Goal: Navigation & Orientation: Find specific page/section

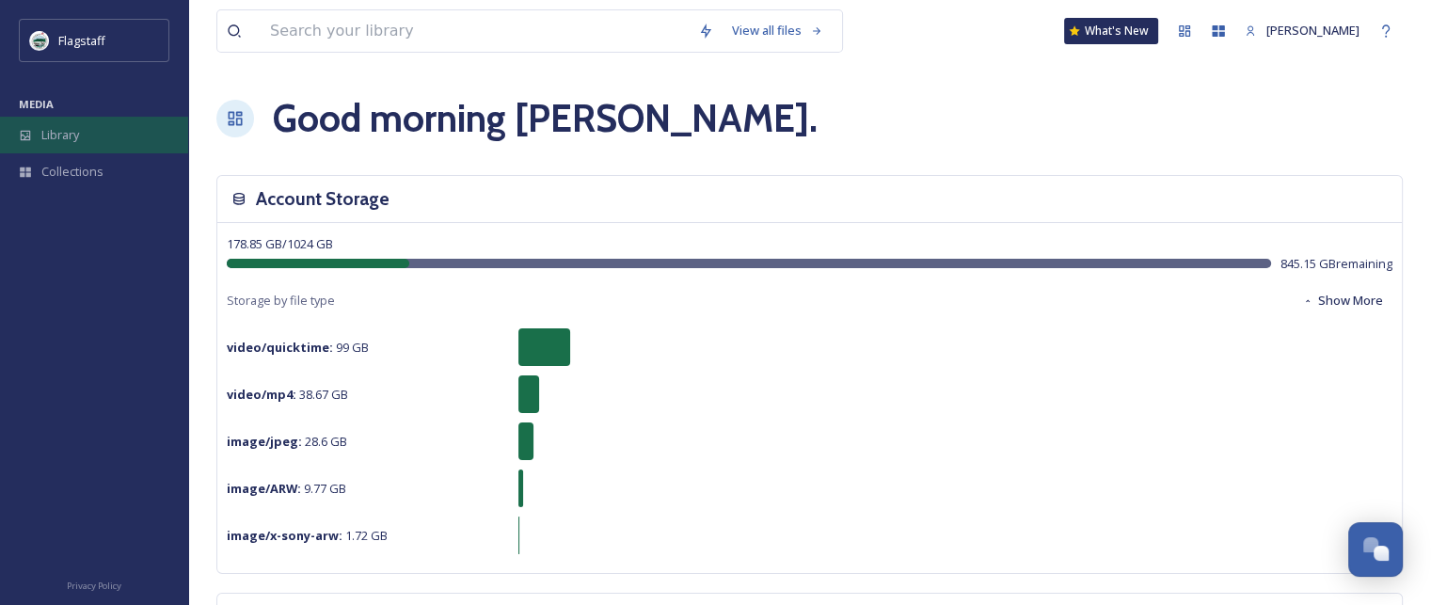
click at [45, 138] on span "Library" at bounding box center [60, 135] width 38 height 18
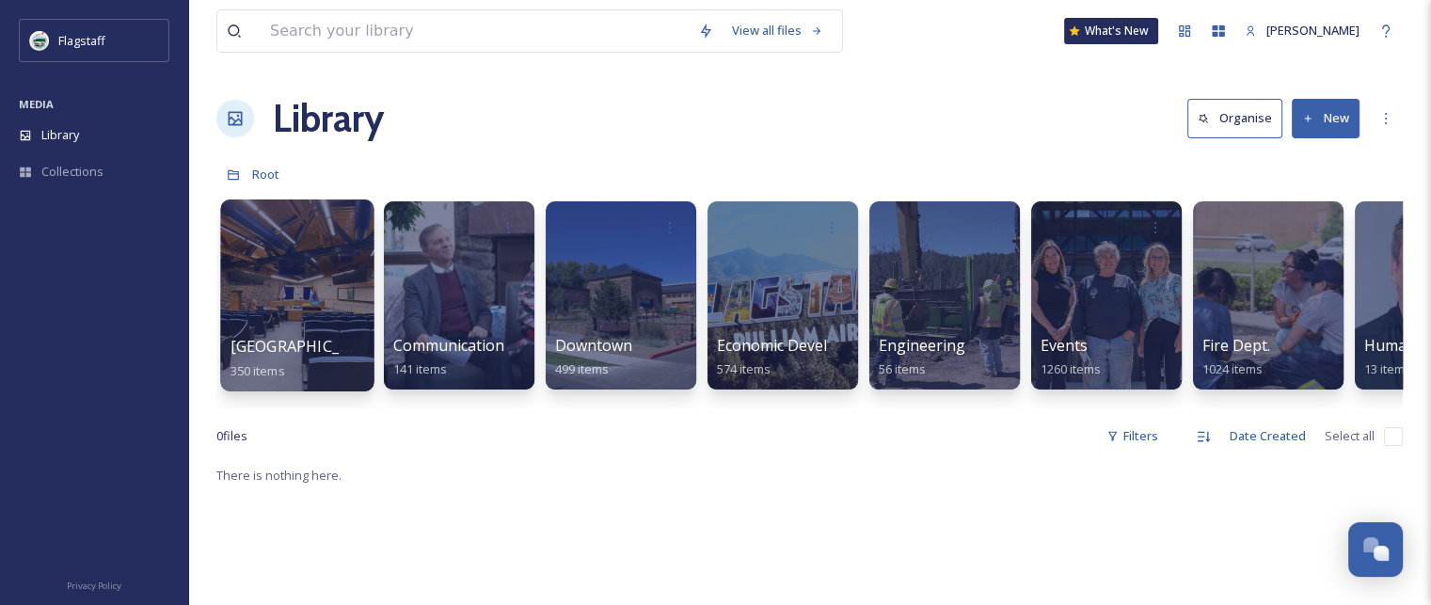
click at [282, 266] on div at bounding box center [296, 295] width 153 height 192
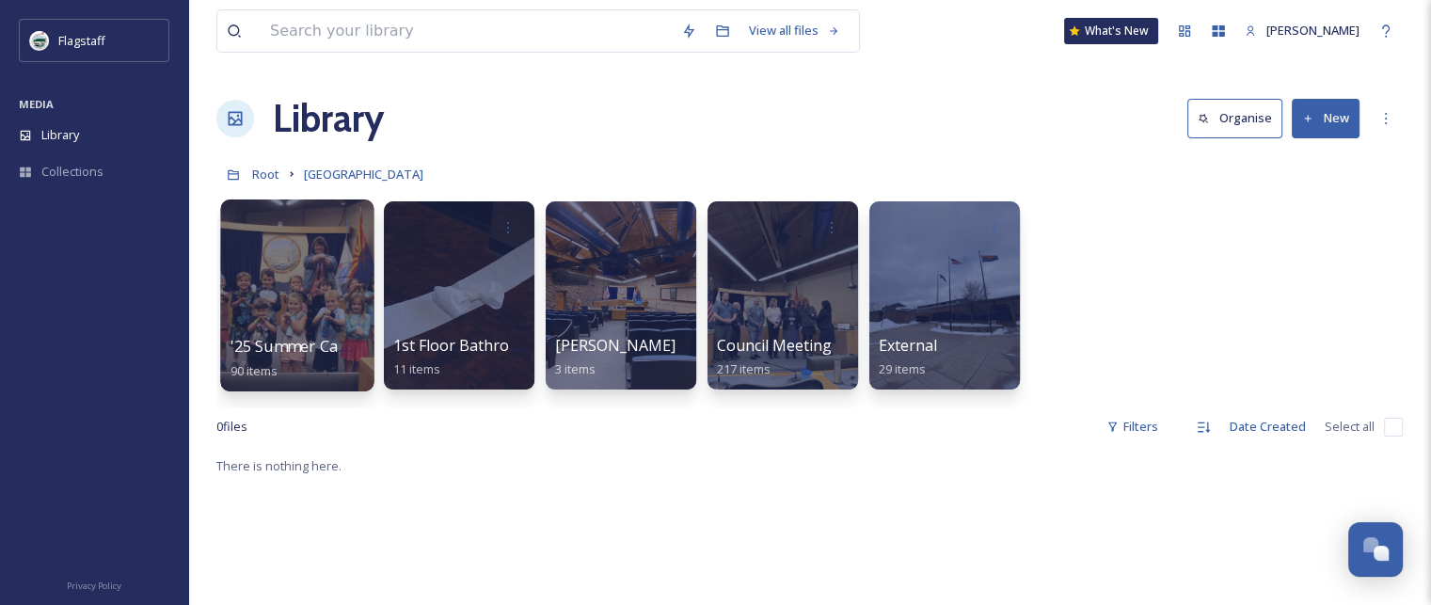
click at [314, 301] on div at bounding box center [296, 295] width 153 height 192
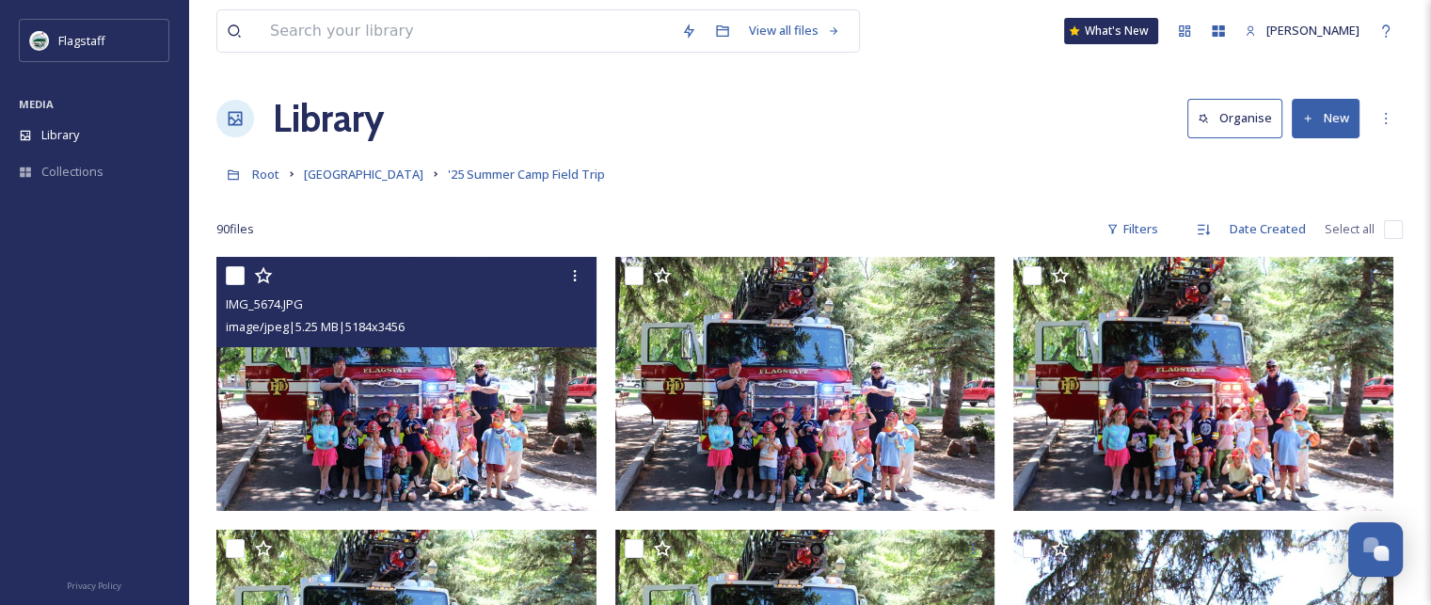
click at [477, 372] on img at bounding box center [406, 384] width 380 height 254
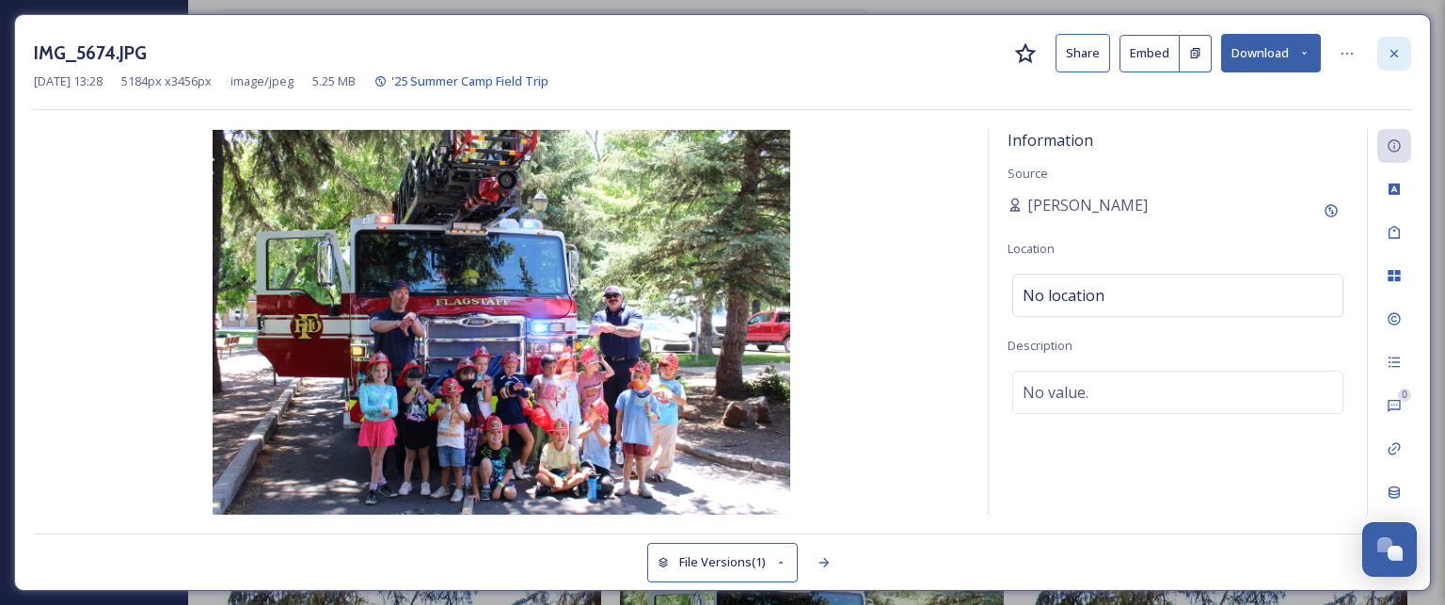
click at [1404, 52] on div at bounding box center [1394, 54] width 34 height 34
